Goal: Task Accomplishment & Management: Manage account settings

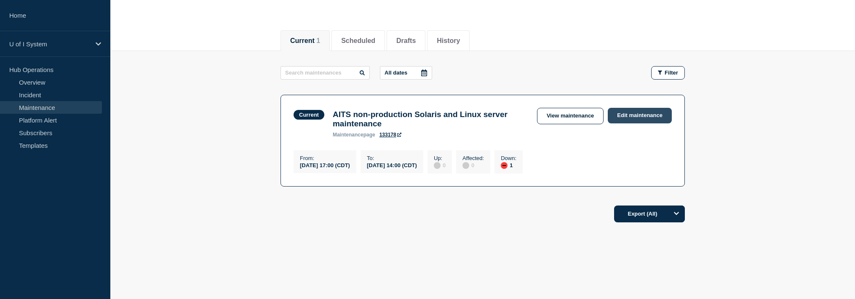
click at [637, 112] on link "Edit maintenance" at bounding box center [640, 116] width 64 height 16
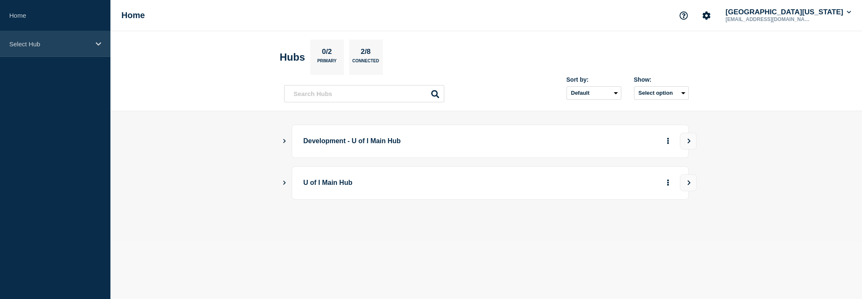
click at [61, 49] on div "Select Hub" at bounding box center [55, 44] width 110 height 26
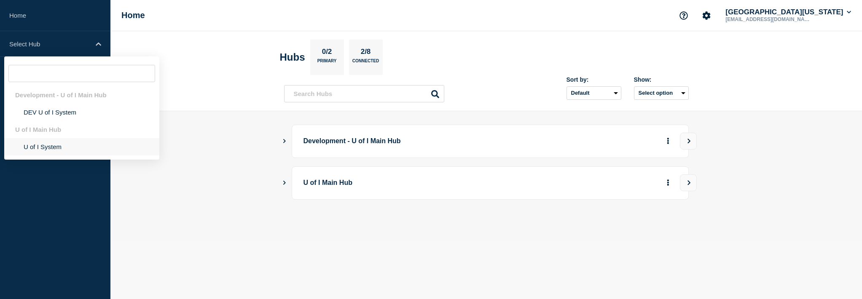
click at [46, 144] on li "U of I System" at bounding box center [81, 146] width 155 height 17
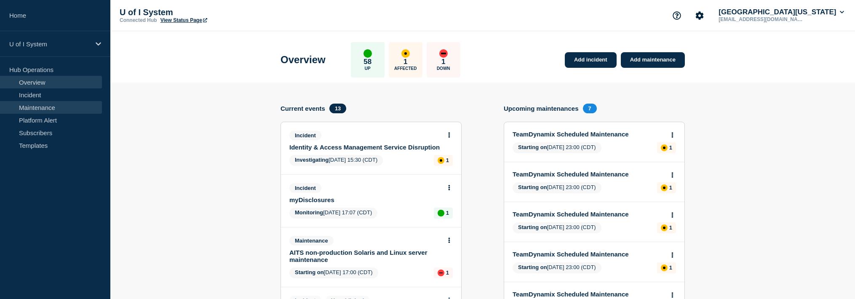
click at [43, 109] on link "Maintenance" at bounding box center [51, 107] width 102 height 13
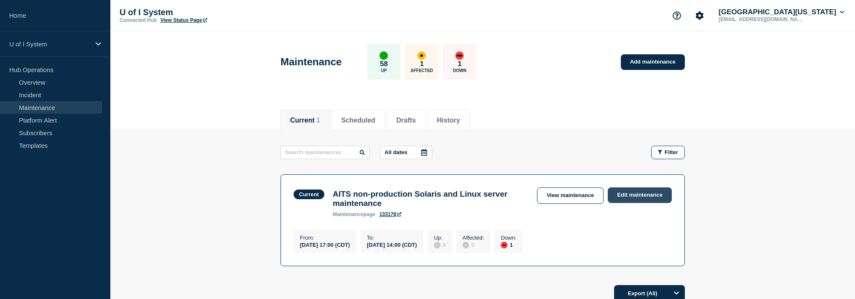
click at [631, 197] on link "Edit maintenance" at bounding box center [640, 195] width 64 height 16
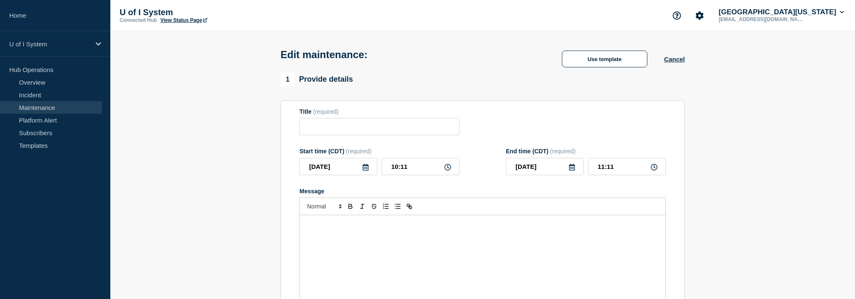
type input "AITS non-production Solaris and Linux server maintenance"
type input "2025-08-23"
type input "17:00"
type input "14:00"
checkbox input "true"
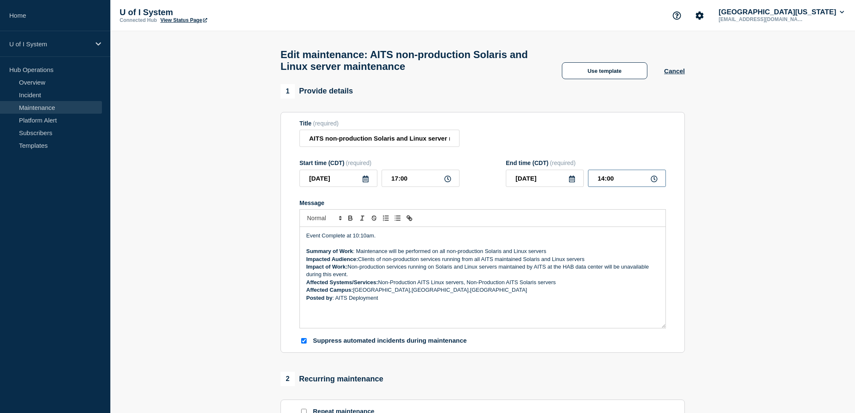
drag, startPoint x: 620, startPoint y: 181, endPoint x: 595, endPoint y: 181, distance: 24.9
click at [595, 181] on input "14:00" at bounding box center [627, 178] width 78 height 17
type input "10:12"
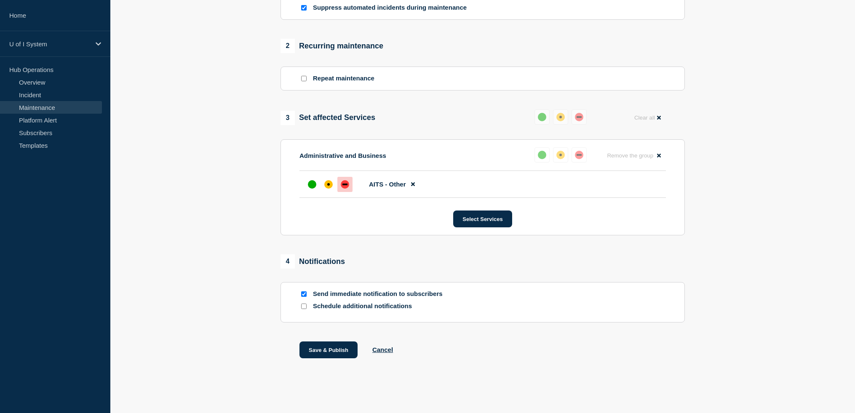
scroll to position [337, 0]
click at [336, 299] on button "Save & Publish" at bounding box center [329, 350] width 58 height 17
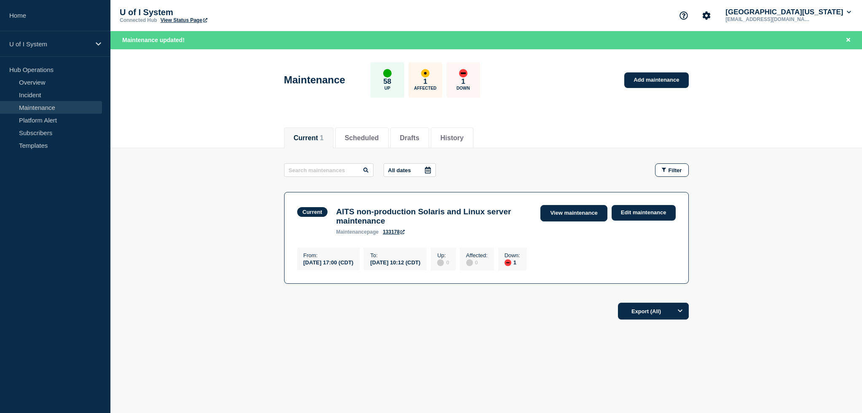
click at [588, 216] on link "View maintenance" at bounding box center [573, 213] width 67 height 16
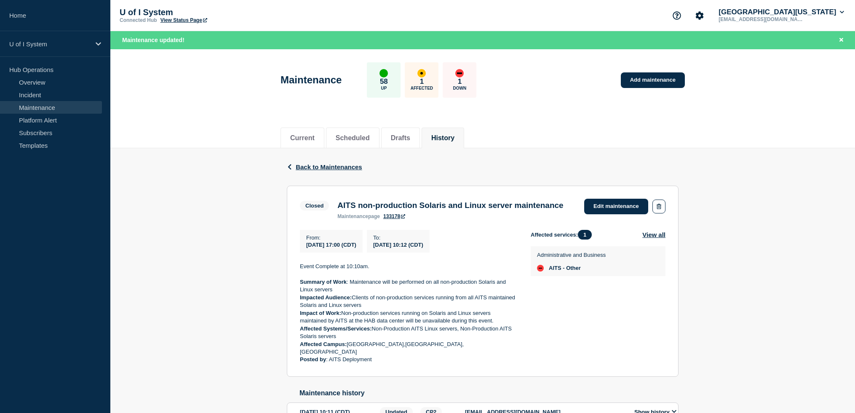
click at [44, 113] on link "Maintenance" at bounding box center [51, 107] width 102 height 13
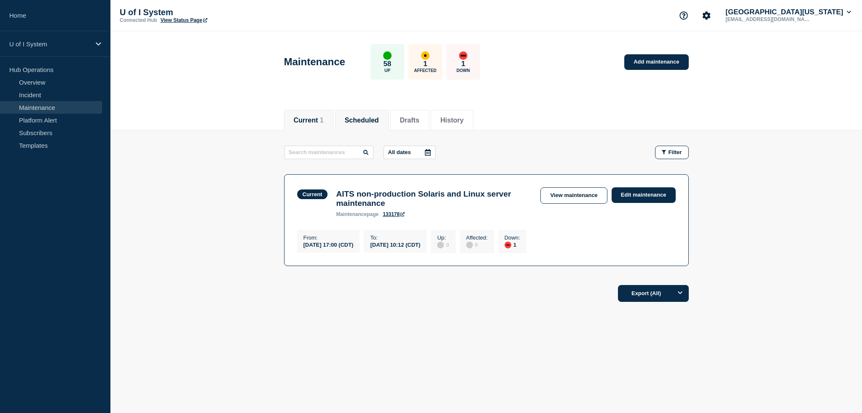
click at [363, 118] on button "Scheduled" at bounding box center [362, 121] width 34 height 8
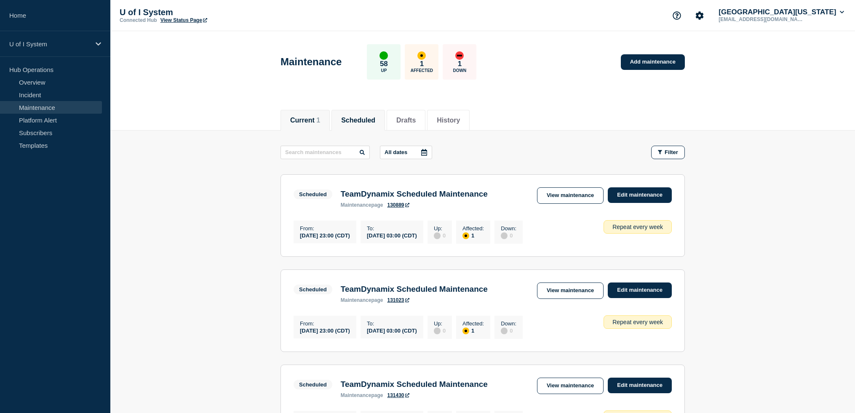
click at [313, 118] on button "Current 1" at bounding box center [305, 121] width 30 height 8
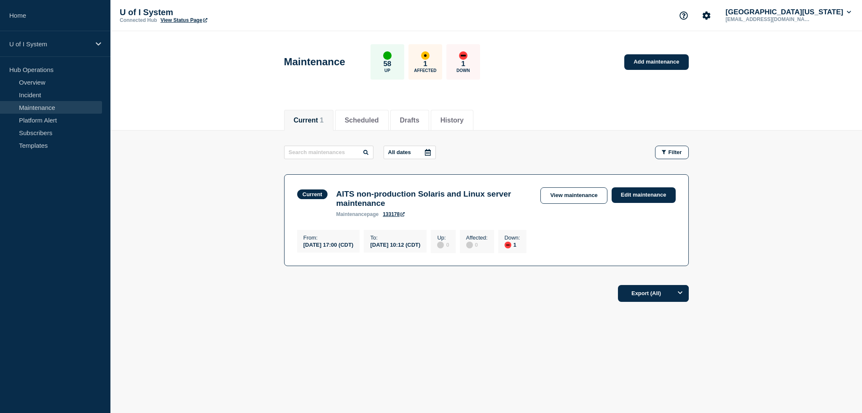
drag, startPoint x: 213, startPoint y: 203, endPoint x: 168, endPoint y: 295, distance: 102.3
click at [166, 296] on footer "Export (All)" at bounding box center [485, 297] width 751 height 37
click at [527, 92] on header "Maintenance 58 Up 1 Affected 1 Down Add maintenance" at bounding box center [485, 66] width 751 height 70
